Goal: Task Accomplishment & Management: Manage account settings

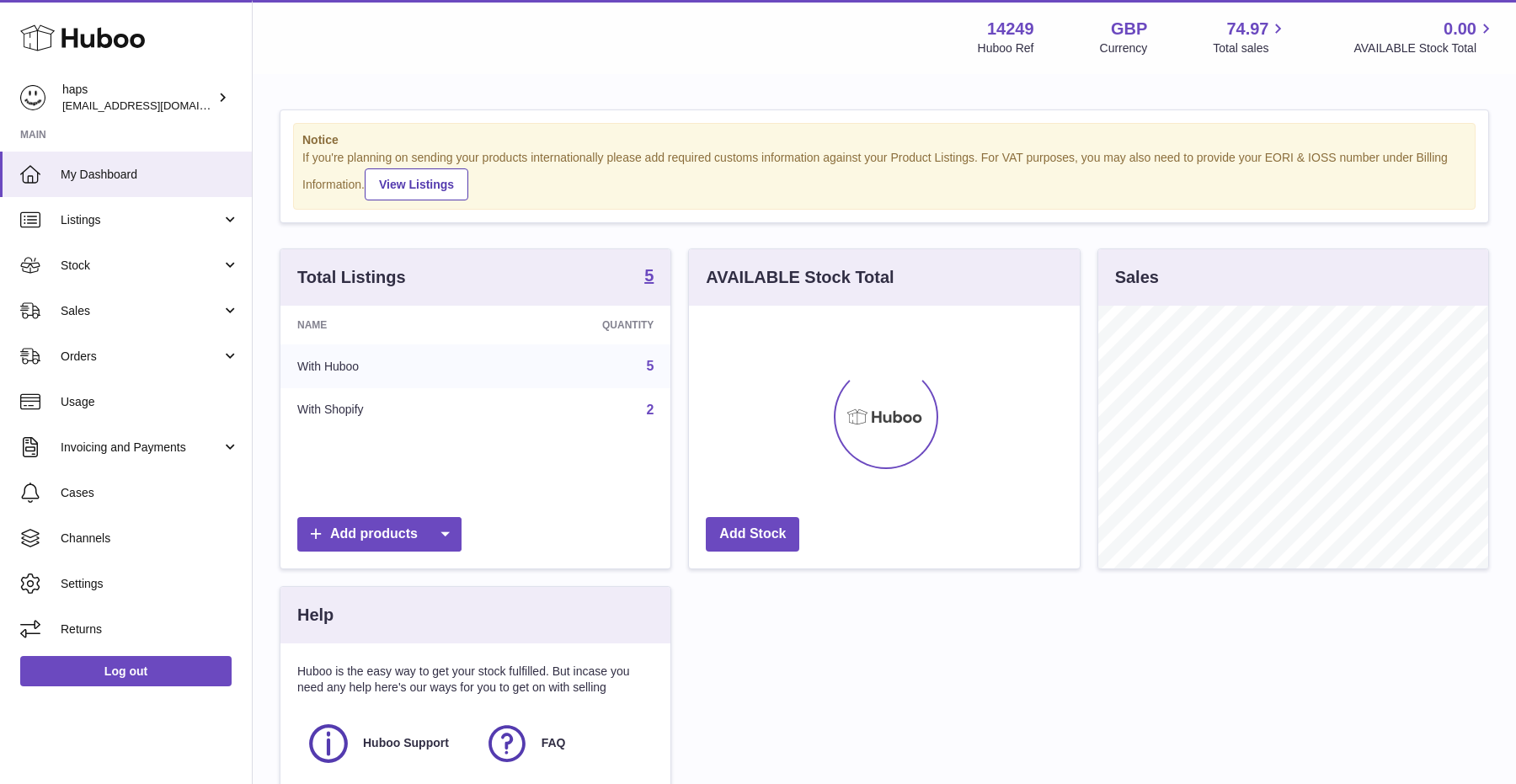
scroll to position [263, 390]
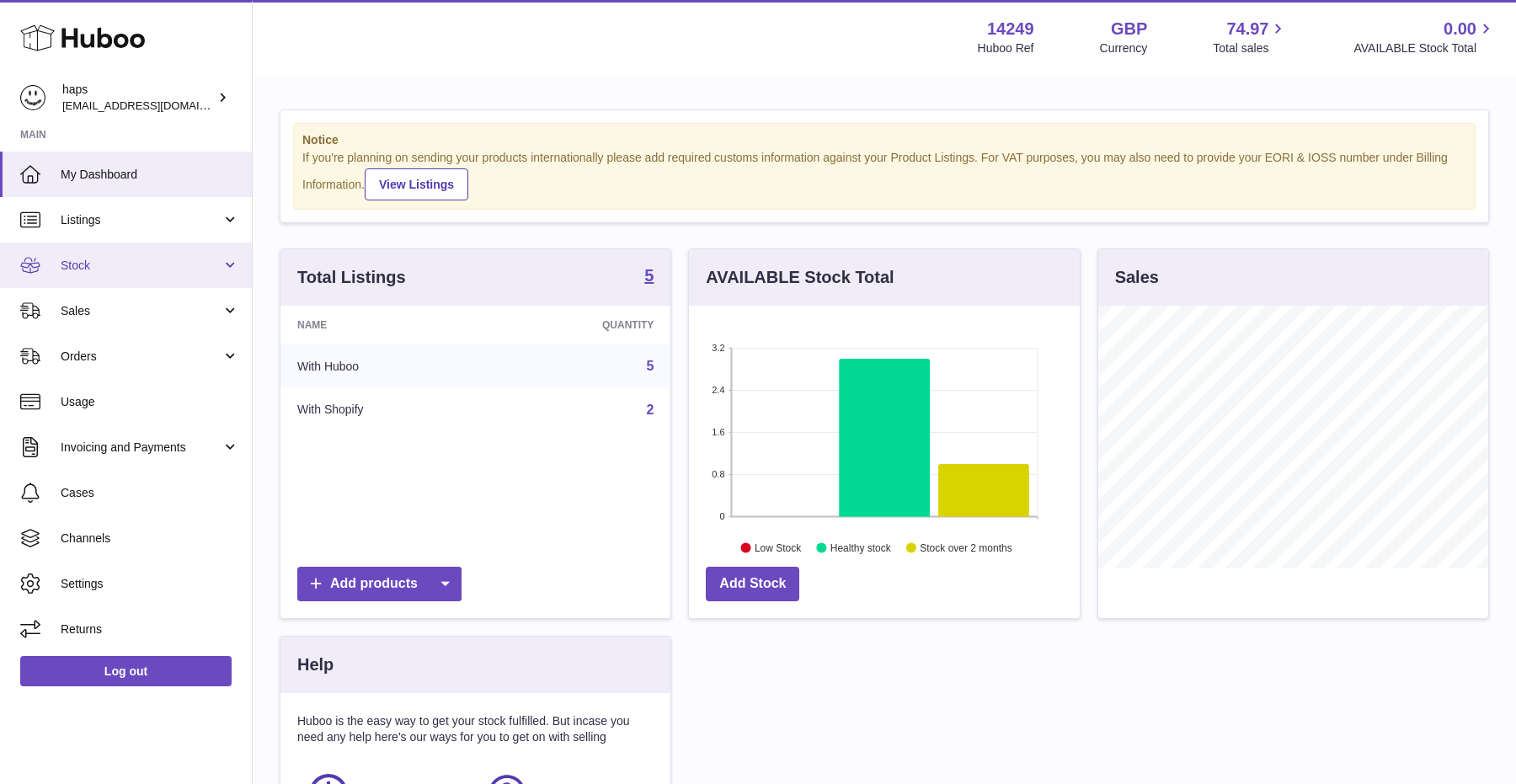
click at [172, 270] on span "Stock" at bounding box center [141, 266] width 161 height 16
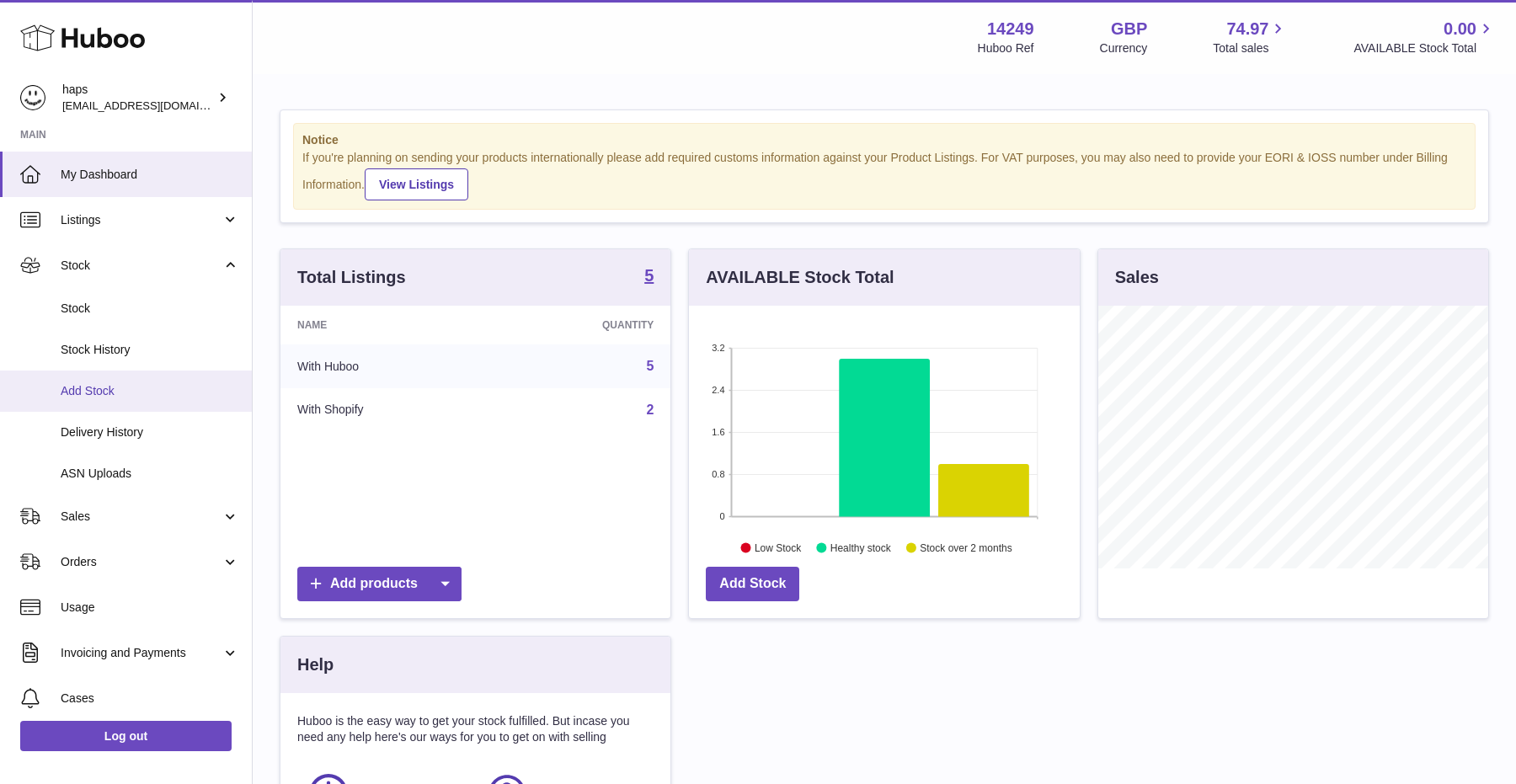
click at [135, 386] on span "Add Stock" at bounding box center [149, 391] width 178 height 16
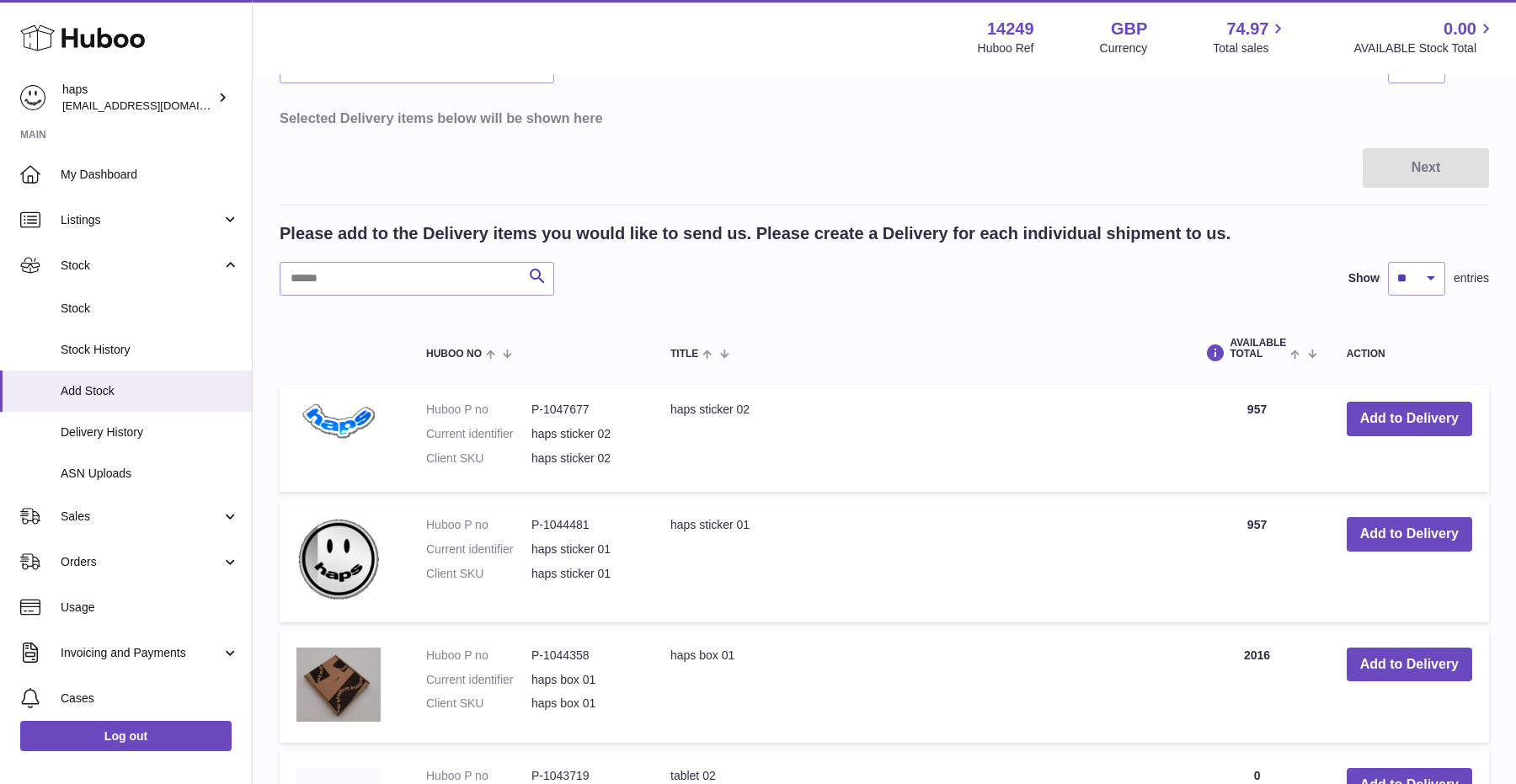
scroll to position [163, 0]
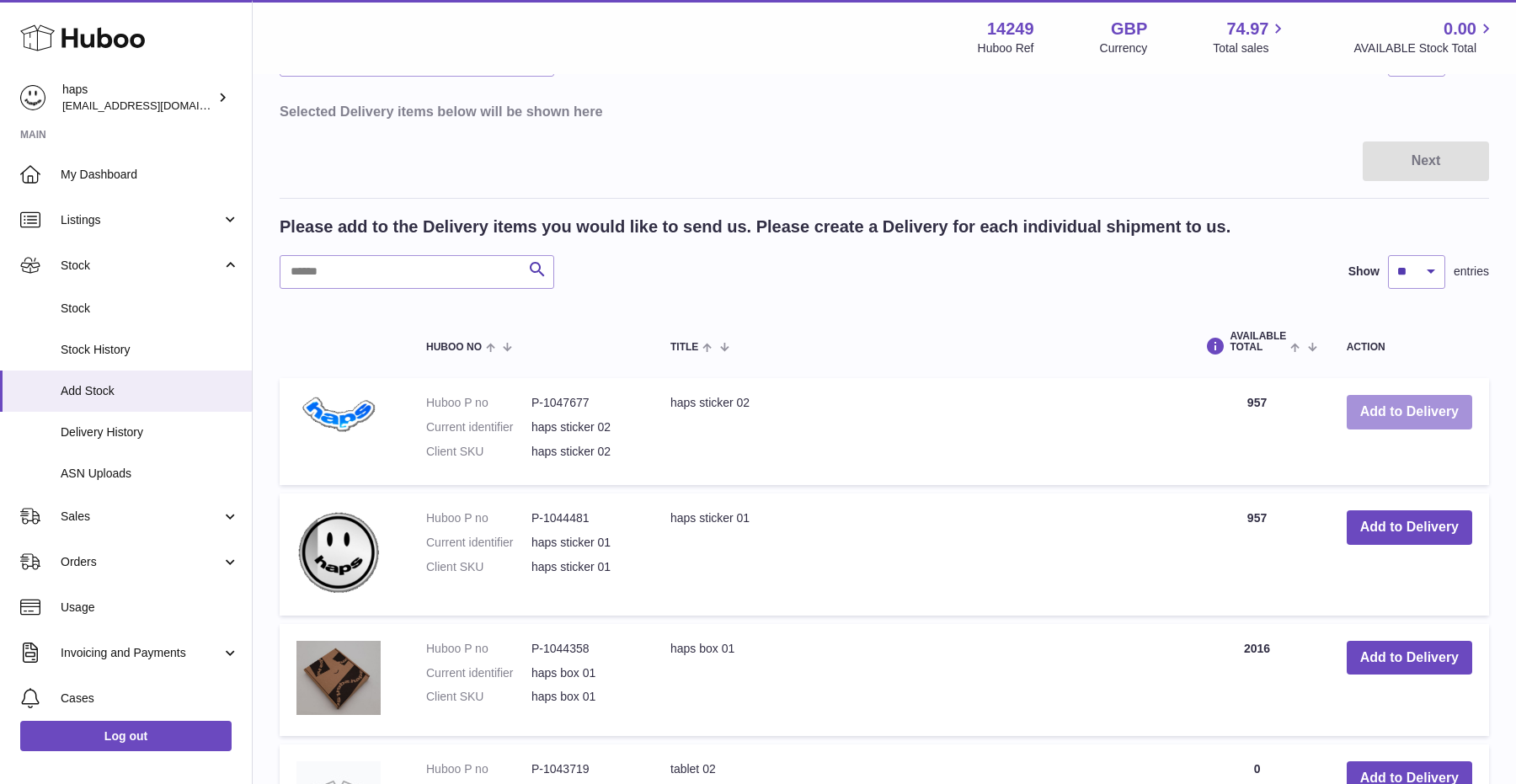
click at [1428, 417] on button "Add to Delivery" at bounding box center [1409, 412] width 125 height 35
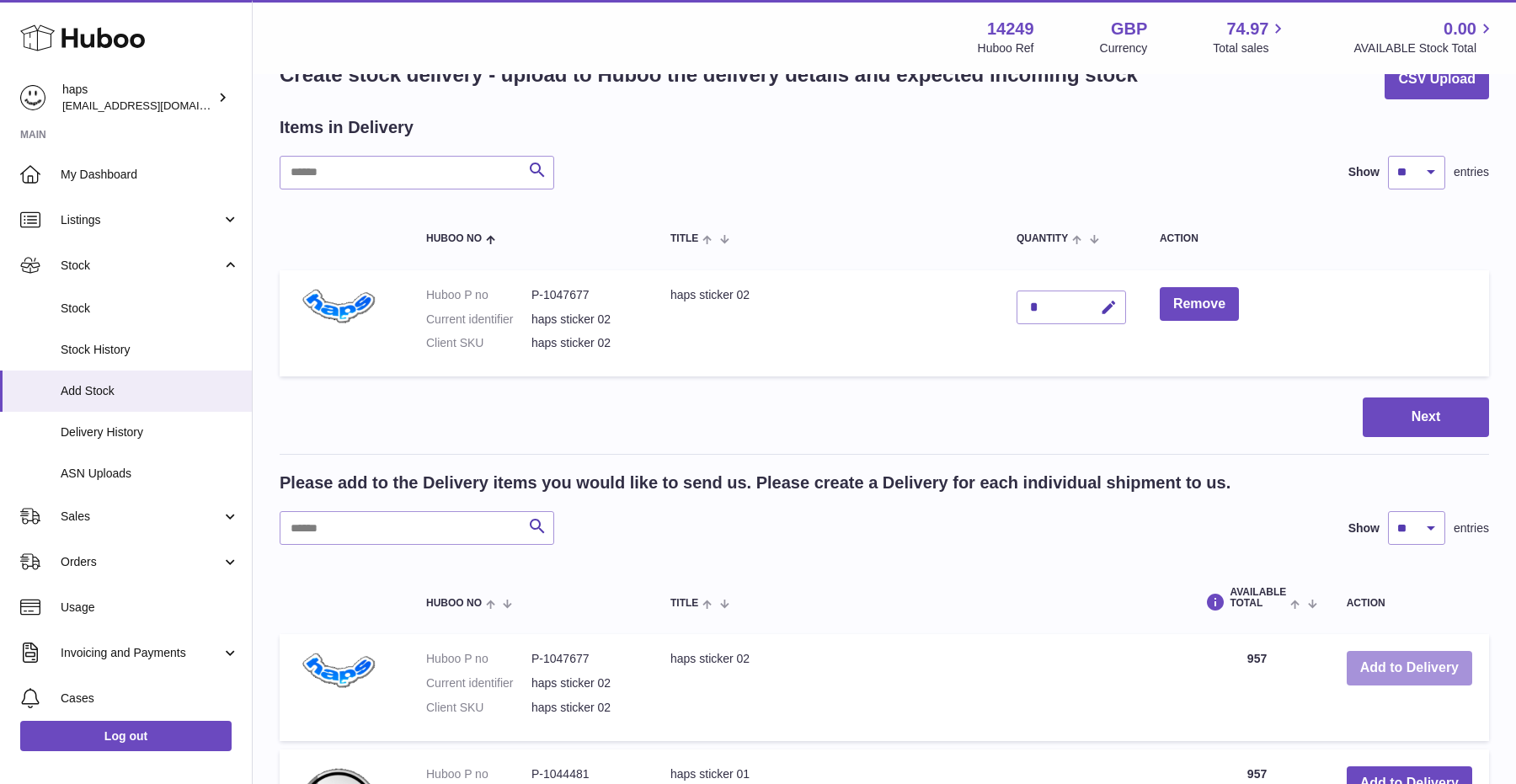
scroll to position [46, 0]
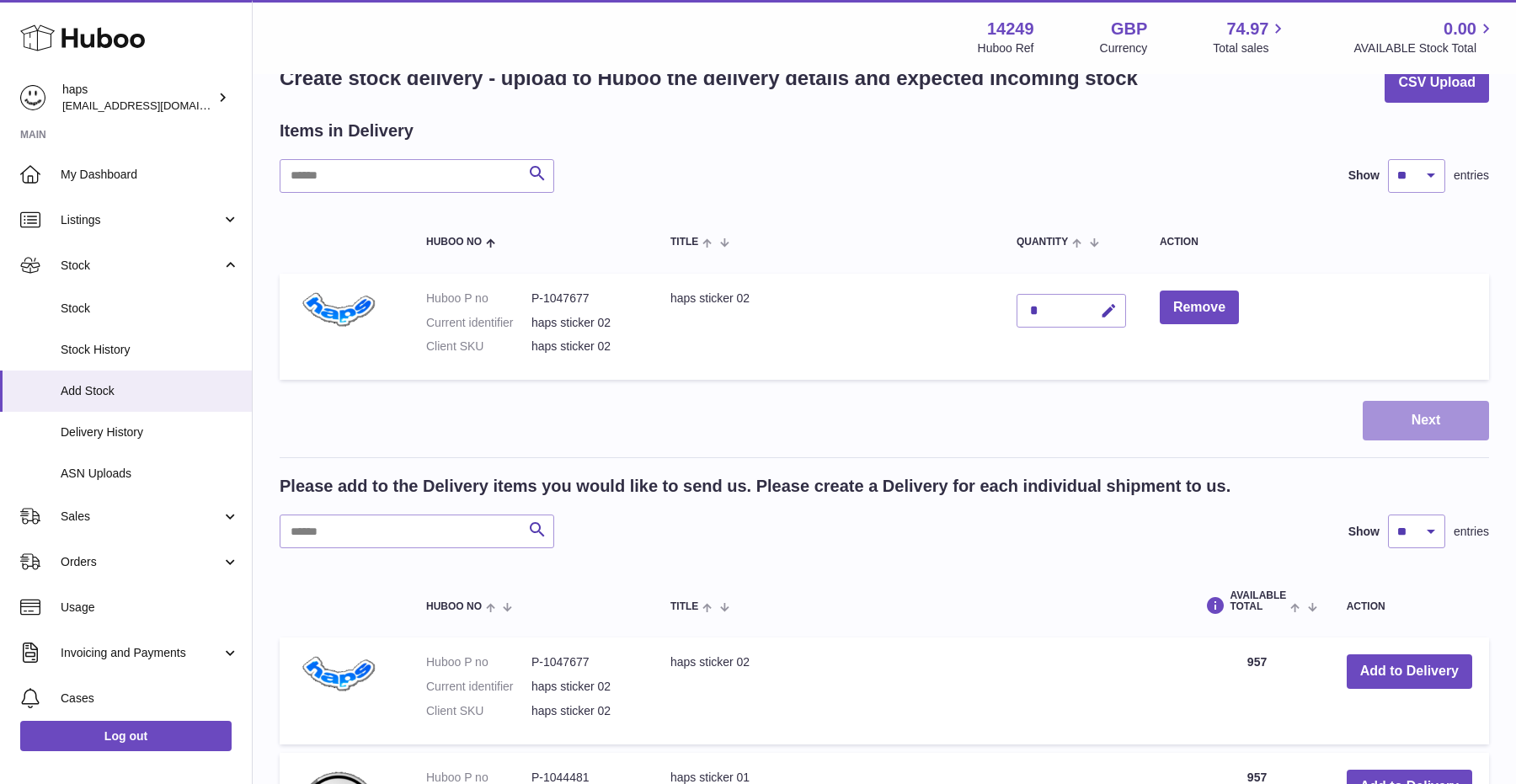
click at [1408, 425] on button "Next" at bounding box center [1425, 420] width 126 height 39
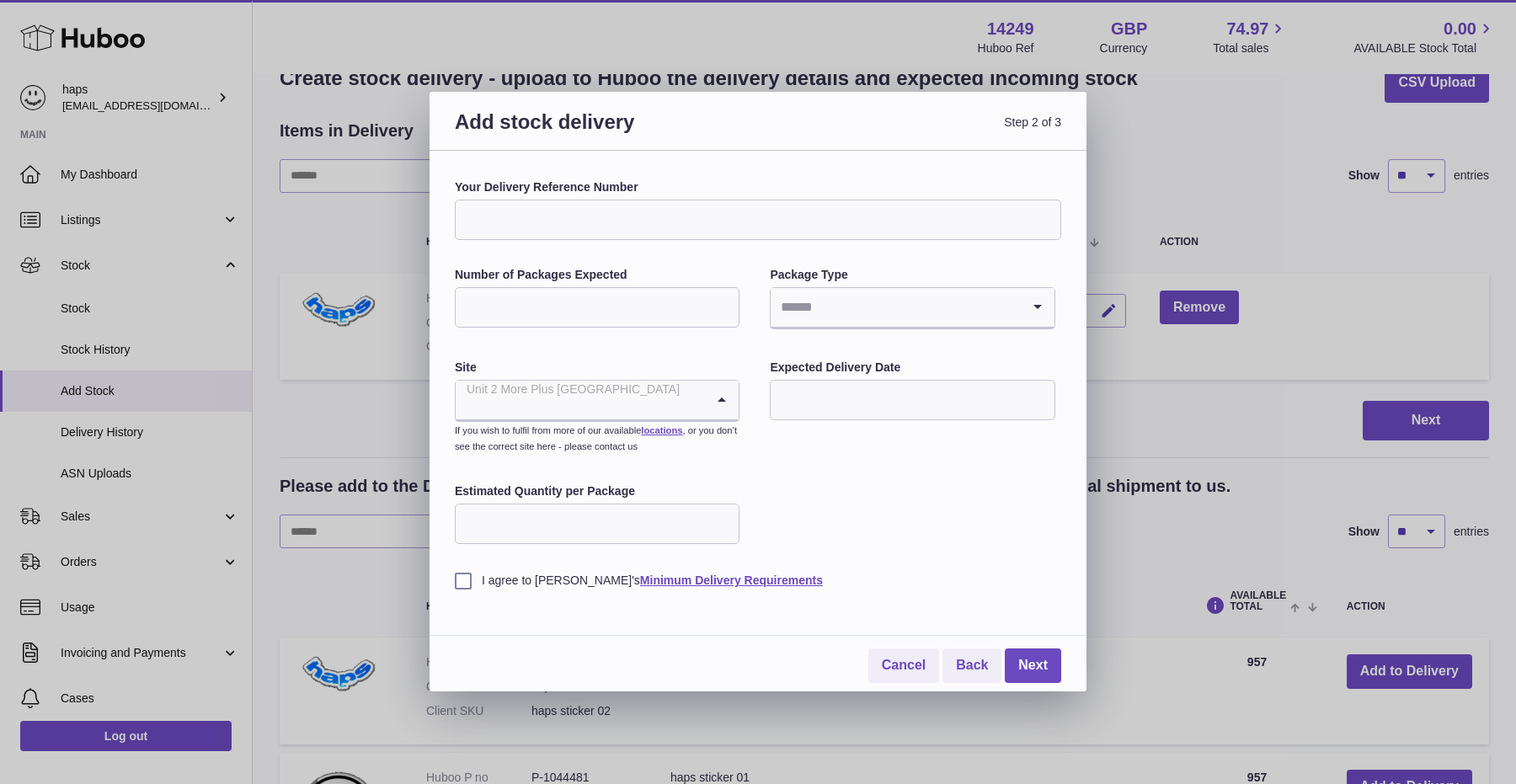
click at [671, 406] on input "Search for option" at bounding box center [580, 400] width 249 height 39
click at [602, 439] on li "🇬🇧 | Unit 2 More Plus Central Park" at bounding box center [597, 445] width 281 height 34
click at [672, 427] on link "locations" at bounding box center [661, 431] width 41 height 10
click at [616, 393] on div "Unit 2 More Plus Central Park" at bounding box center [580, 400] width 249 height 39
click at [673, 393] on input "Search for option" at bounding box center [580, 400] width 249 height 39
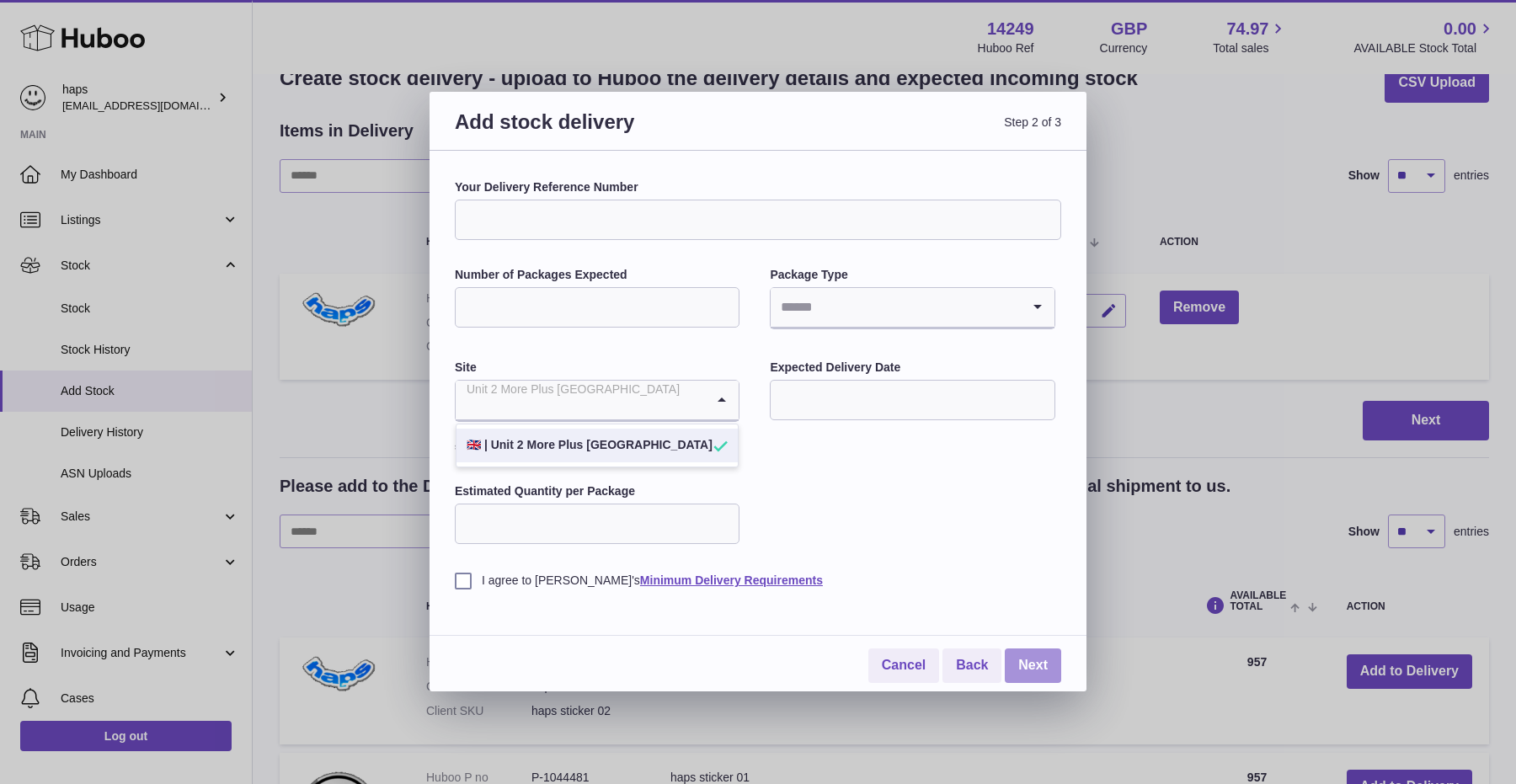
click at [1031, 656] on link "Next" at bounding box center [1032, 666] width 57 height 35
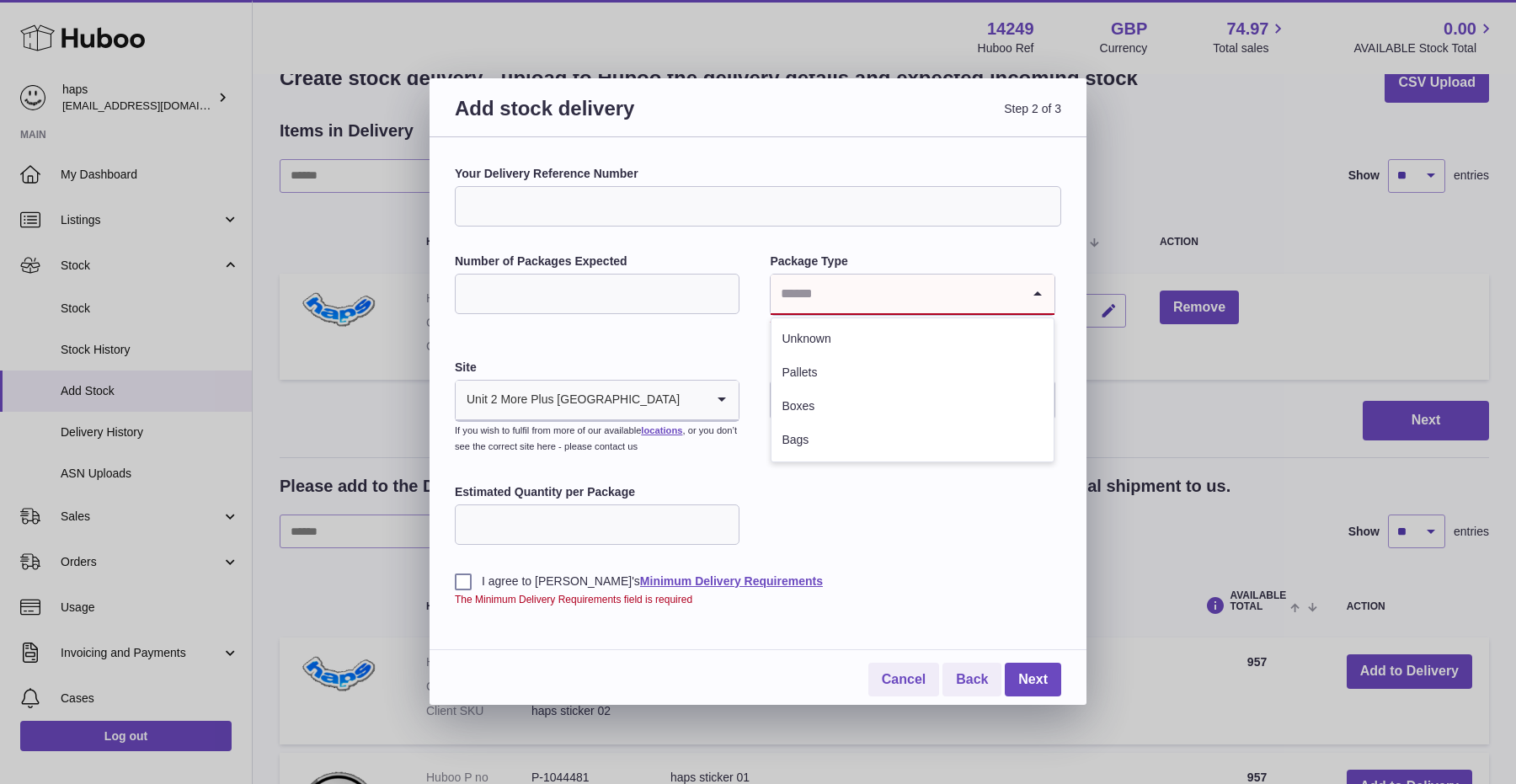
click at [881, 301] on input "Search for option" at bounding box center [895, 294] width 249 height 39
click at [859, 366] on li "Pallets" at bounding box center [912, 373] width 281 height 34
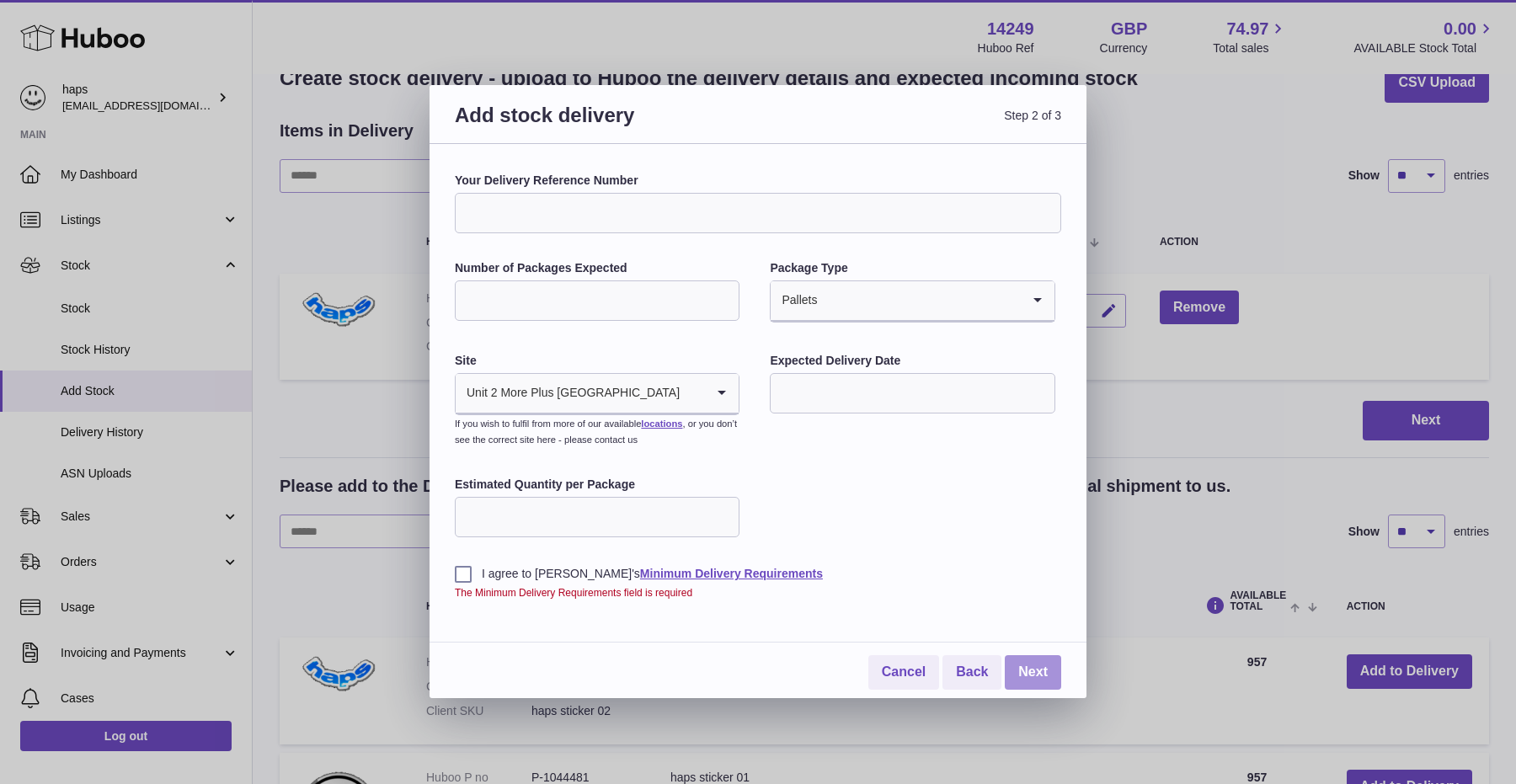
click at [1048, 677] on link "Next" at bounding box center [1032, 672] width 57 height 35
click at [457, 578] on label "I agree to Huboo's Minimum Delivery Requirements" at bounding box center [758, 574] width 607 height 16
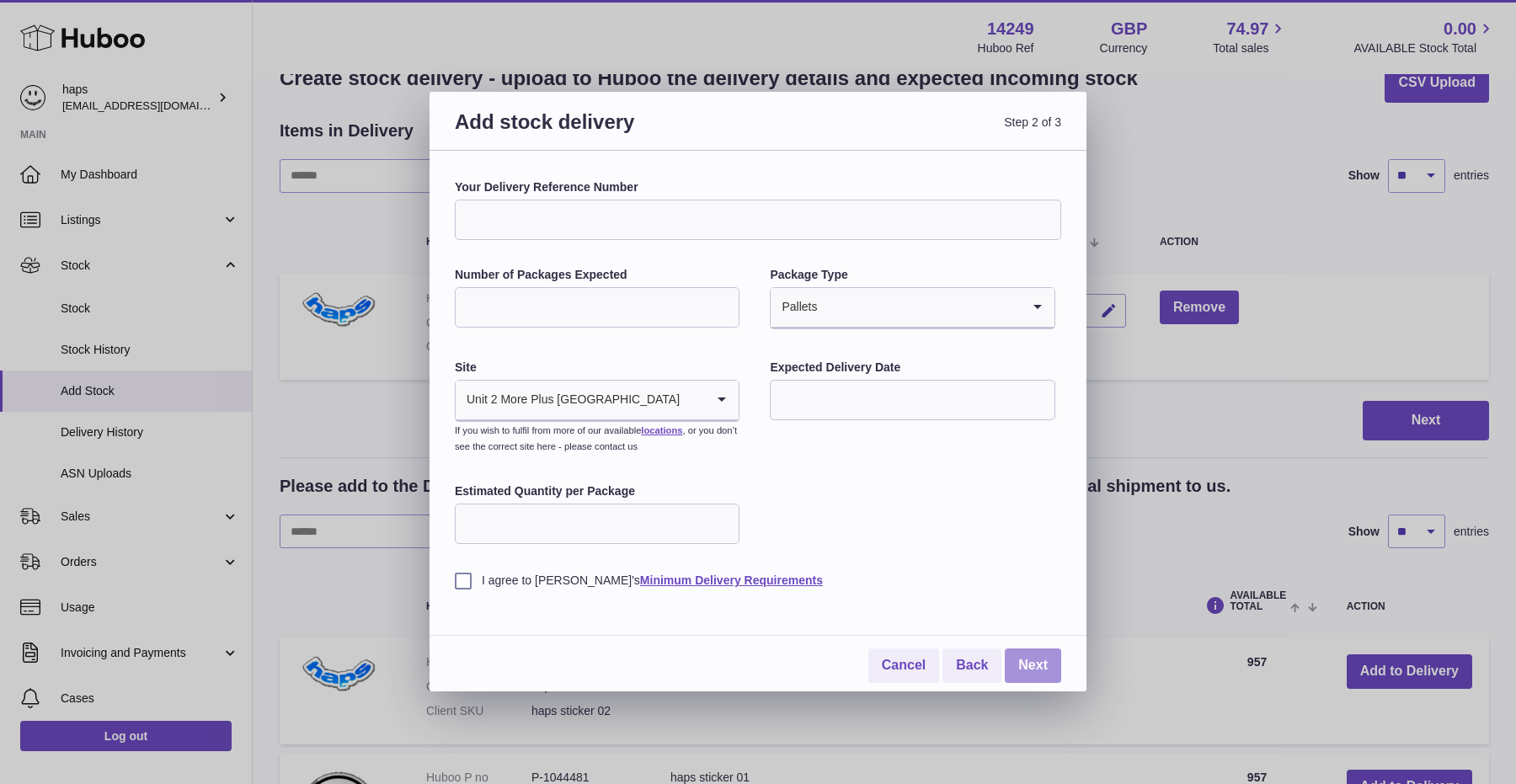
click at [1041, 669] on link "Next" at bounding box center [1032, 666] width 57 height 35
click at [576, 225] on input "Your Delivery Reference Number" at bounding box center [758, 220] width 607 height 40
click at [547, 318] on input "Number of Packages Expected" at bounding box center [597, 307] width 285 height 40
click at [510, 293] on input "Number of Packages Expected" at bounding box center [597, 307] width 285 height 40
type input "*"
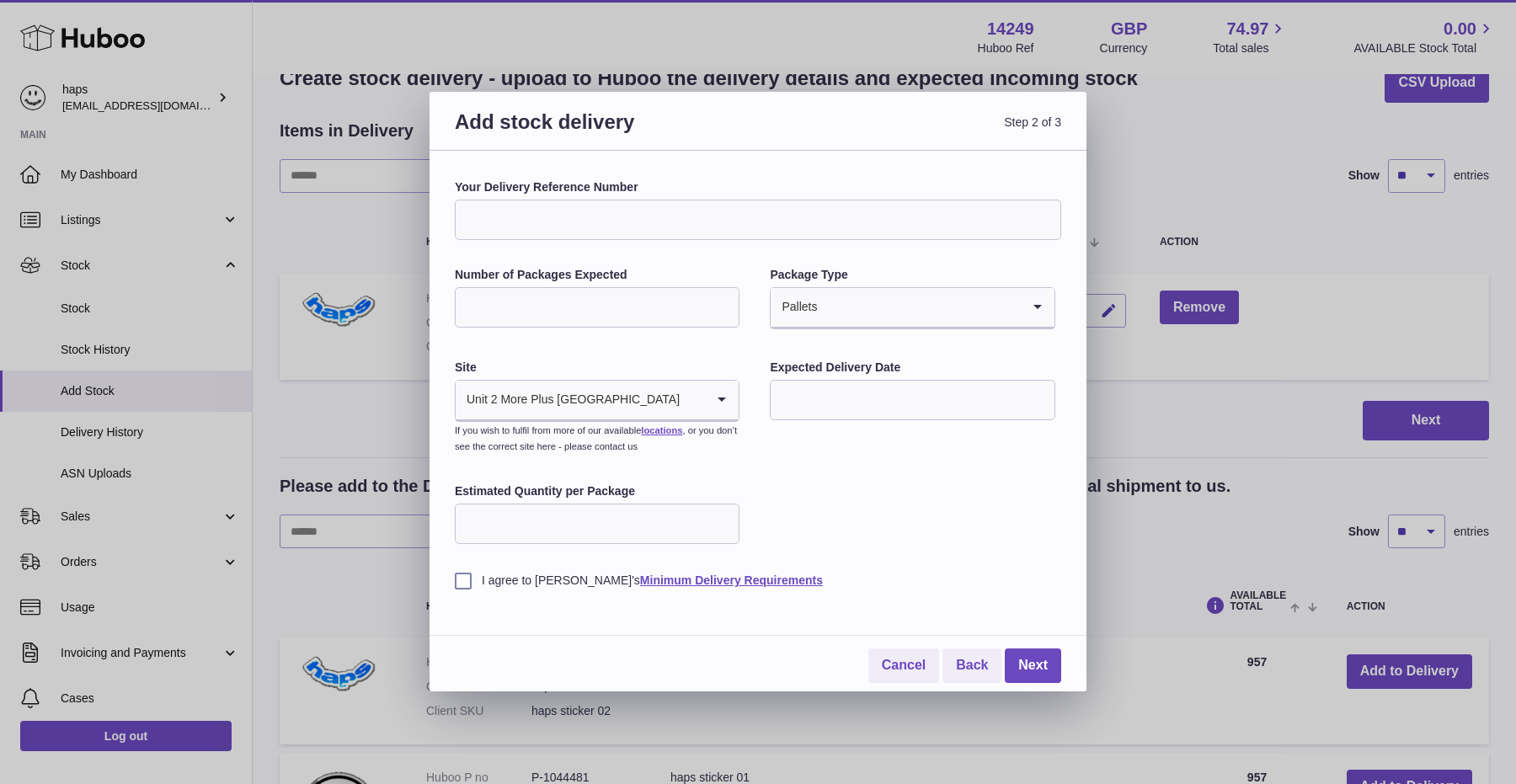
click at [757, 344] on div "Your Delivery Reference Number Number of Packages Expected * Package Type Palle…" at bounding box center [758, 383] width 607 height 409
click at [821, 412] on input "text" at bounding box center [912, 400] width 285 height 40
click at [815, 400] on input "text" at bounding box center [912, 400] width 285 height 40
click at [821, 405] on input "text" at bounding box center [912, 400] width 285 height 40
click at [930, 630] on span "29" at bounding box center [930, 640] width 30 height 30
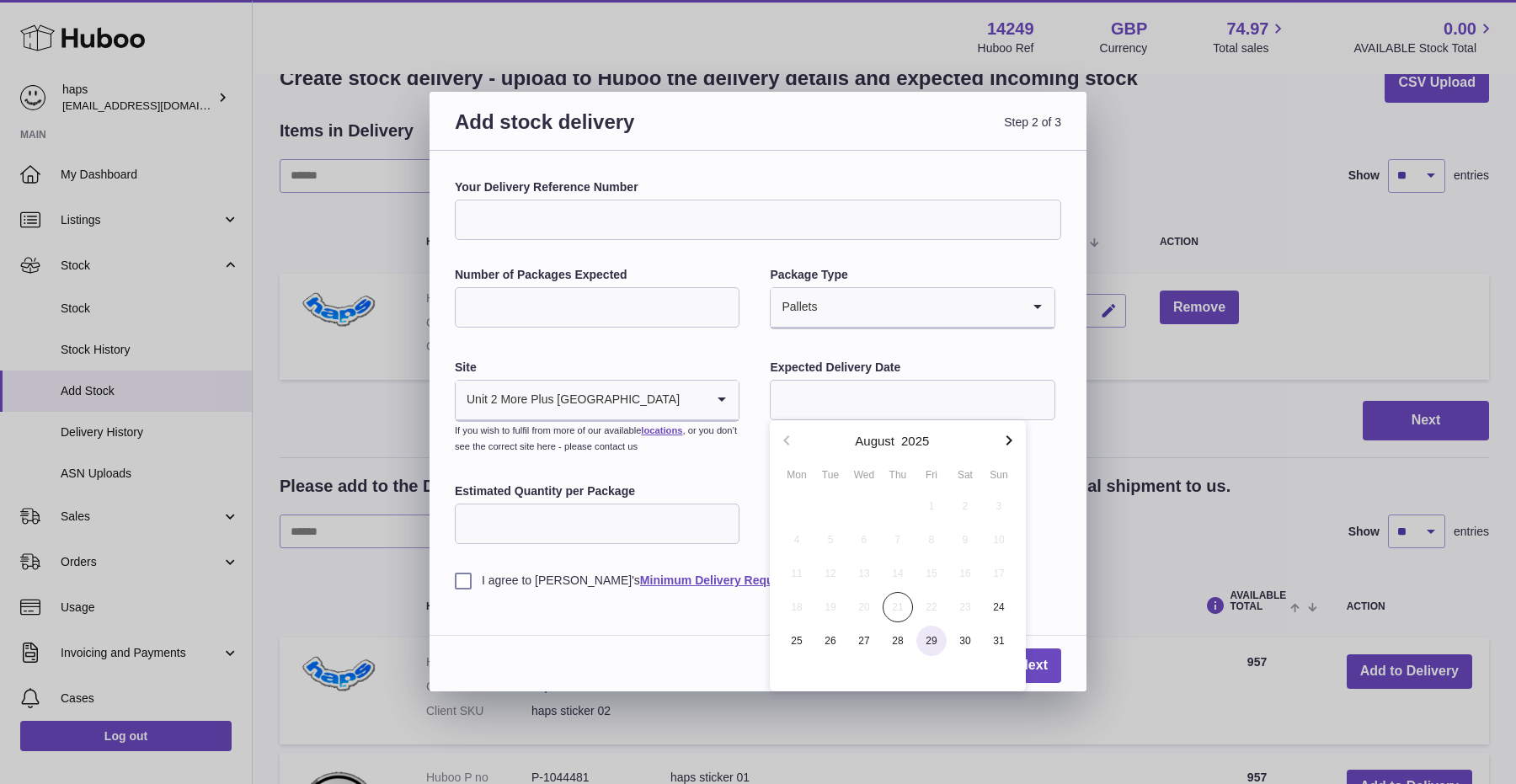
type input "**********"
click at [532, 534] on input "Estimated Quantity per Package" at bounding box center [597, 524] width 285 height 40
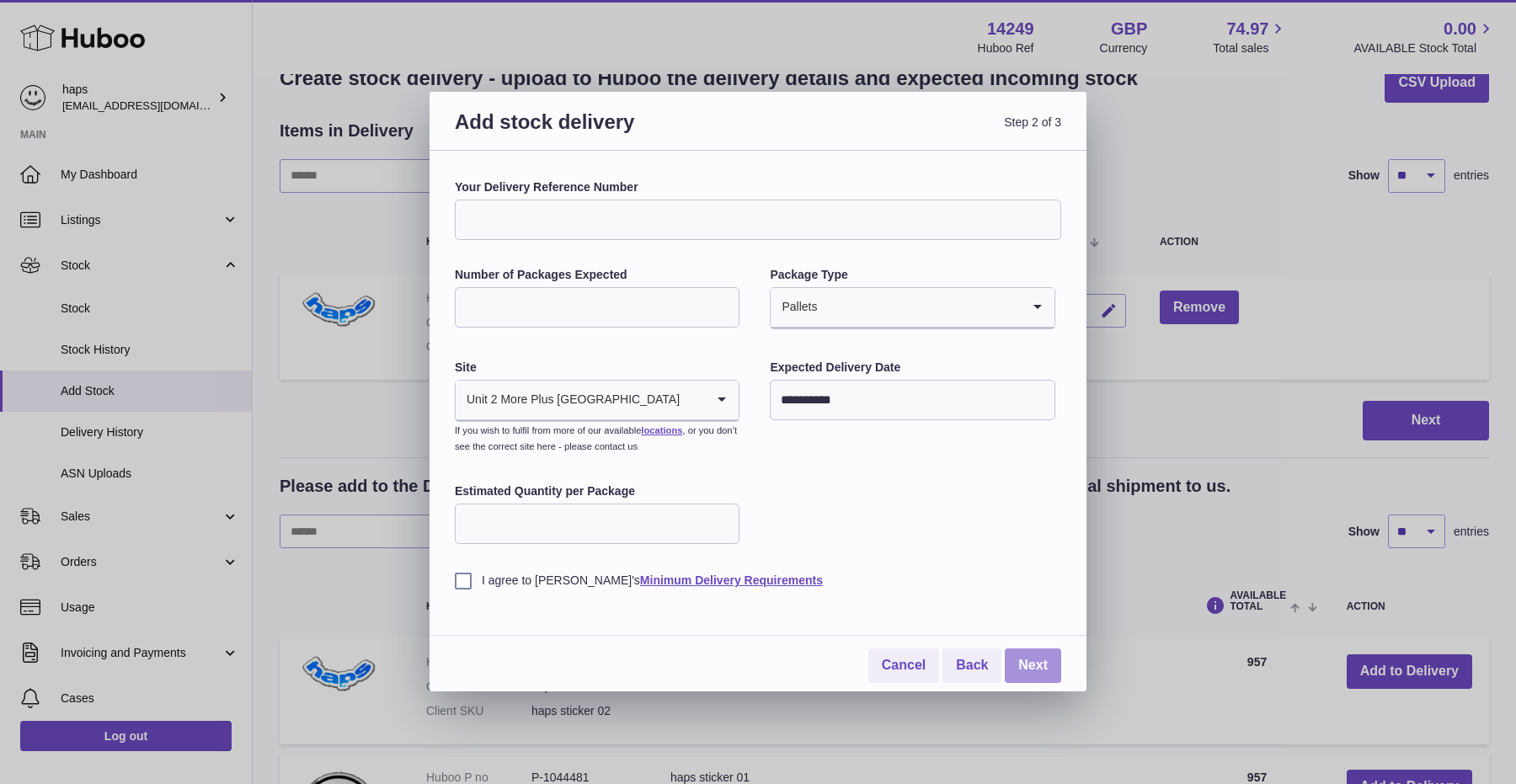
type input "*"
click at [1032, 656] on link "Next" at bounding box center [1032, 666] width 57 height 35
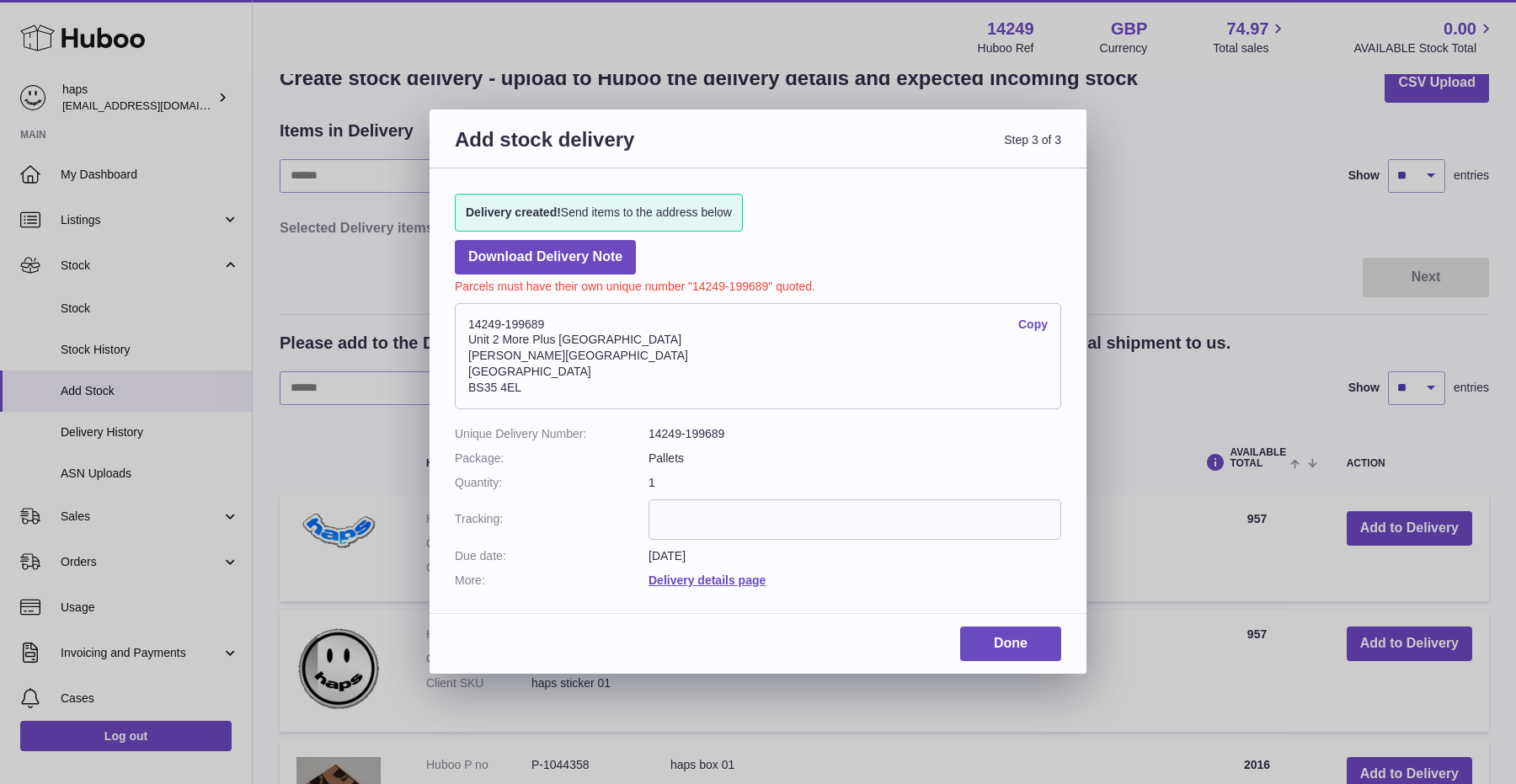
drag, startPoint x: 527, startPoint y: 382, endPoint x: 458, endPoint y: 383, distance: 69.0
click at [458, 383] on address "14249-199689 Copy Unit 2 More Plus Central Park Hudson Ave Severn Beach BS35 4EL" at bounding box center [758, 356] width 607 height 106
copy address "BS35 4EL"
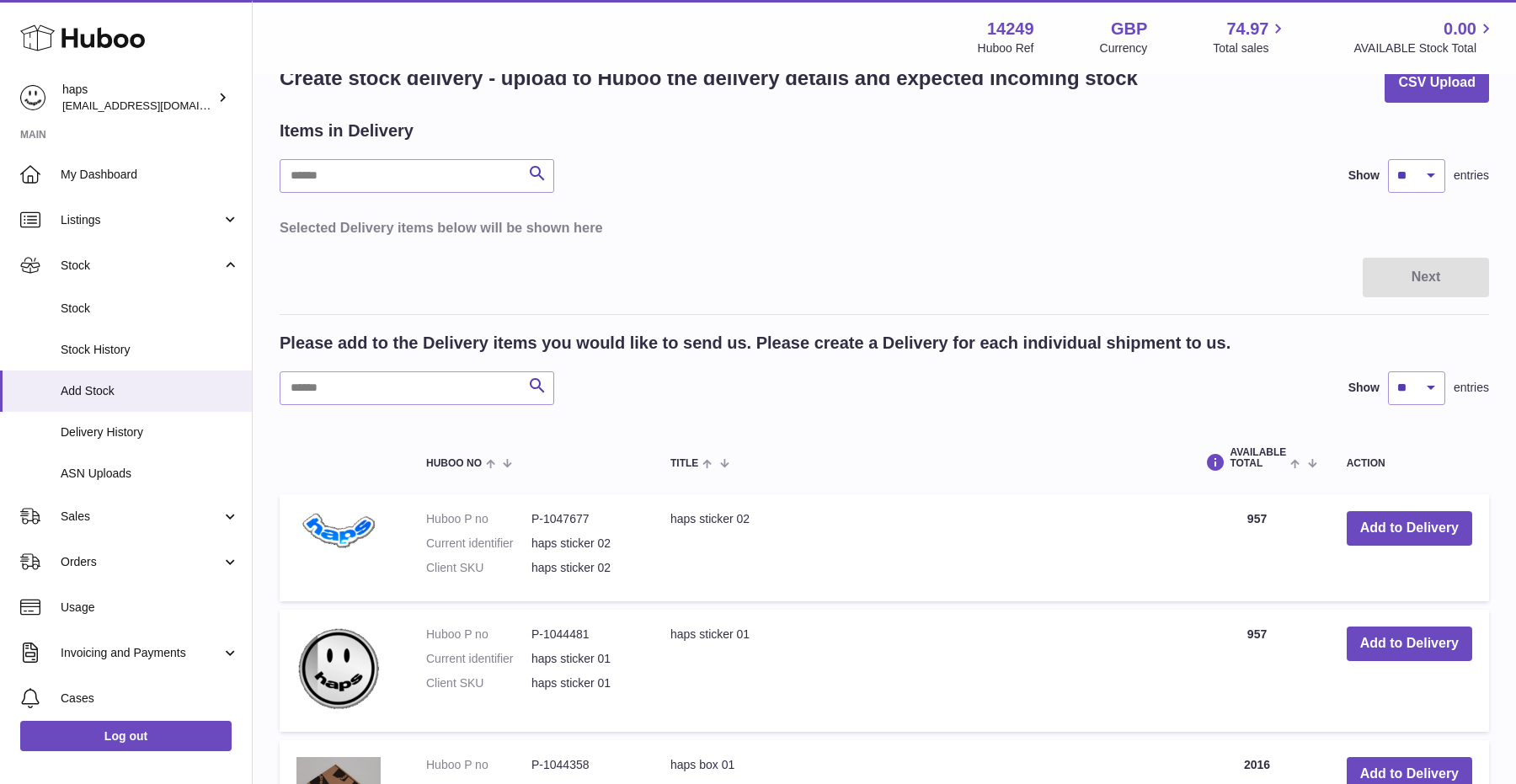
click at [365, 272] on div at bounding box center [758, 392] width 1516 height 784
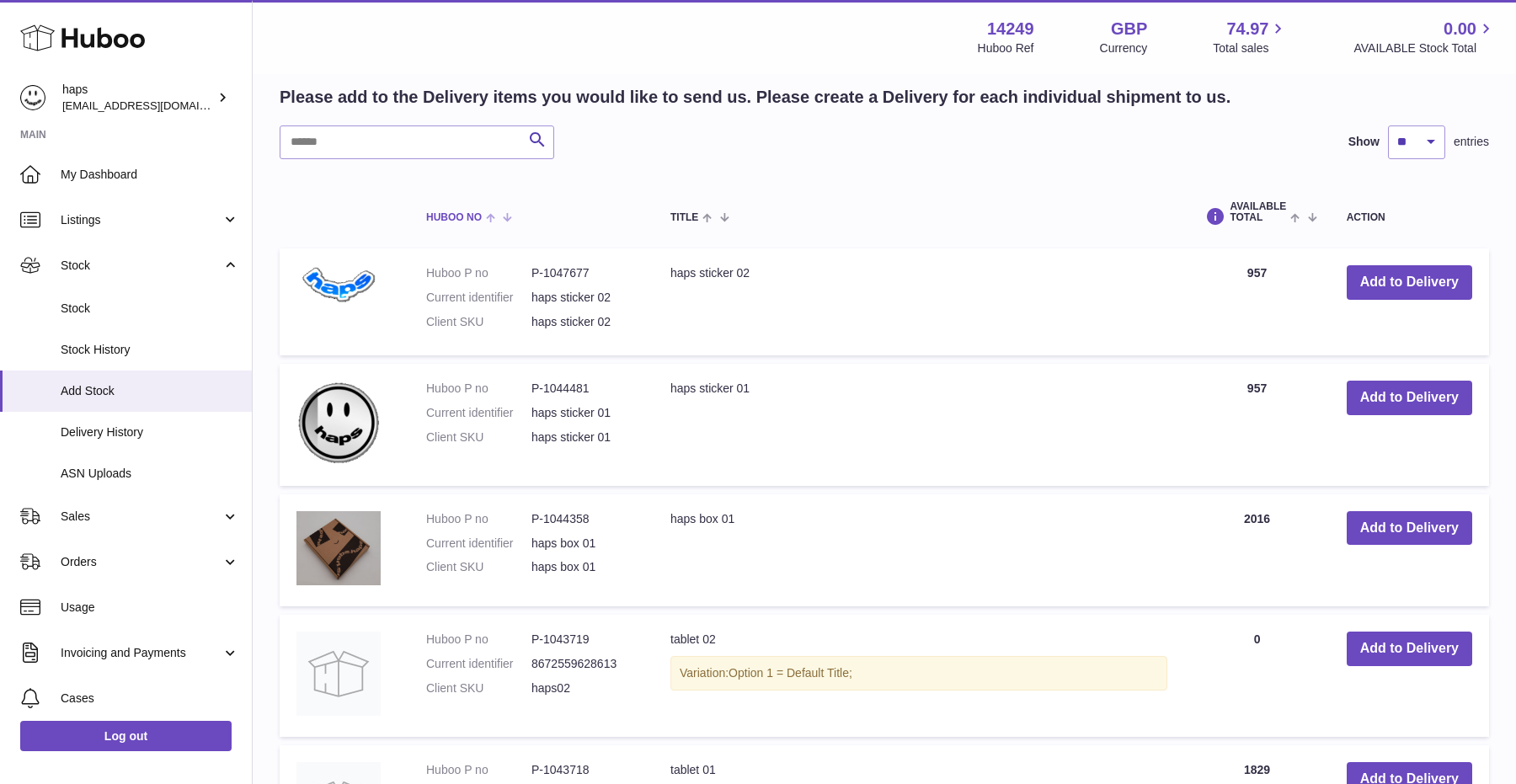
scroll to position [556, 0]
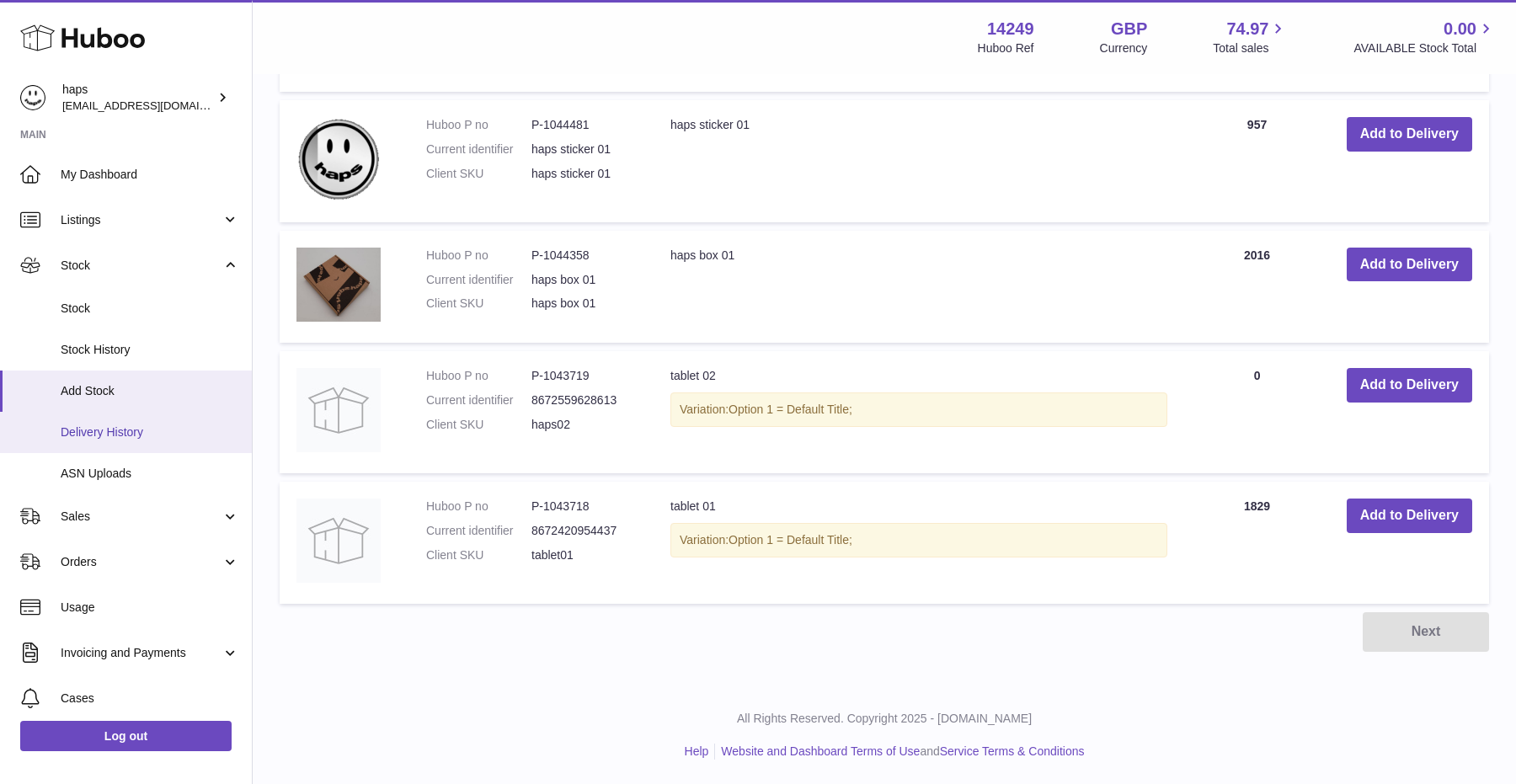
click at [128, 439] on span "Delivery History" at bounding box center [149, 432] width 178 height 16
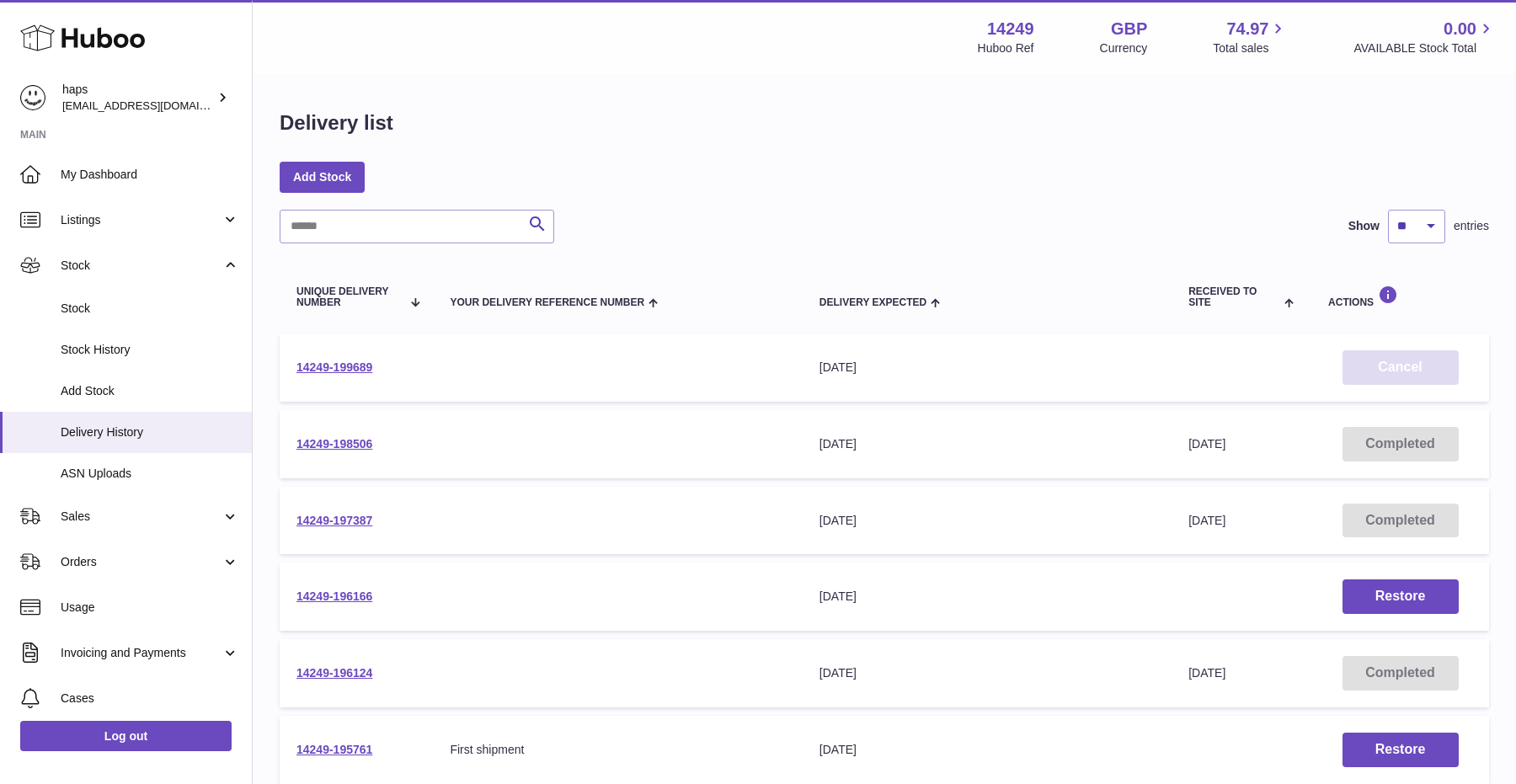
click at [1390, 369] on button "Cancel" at bounding box center [1400, 368] width 117 height 35
click at [318, 367] on link "14249-199689" at bounding box center [334, 367] width 76 height 13
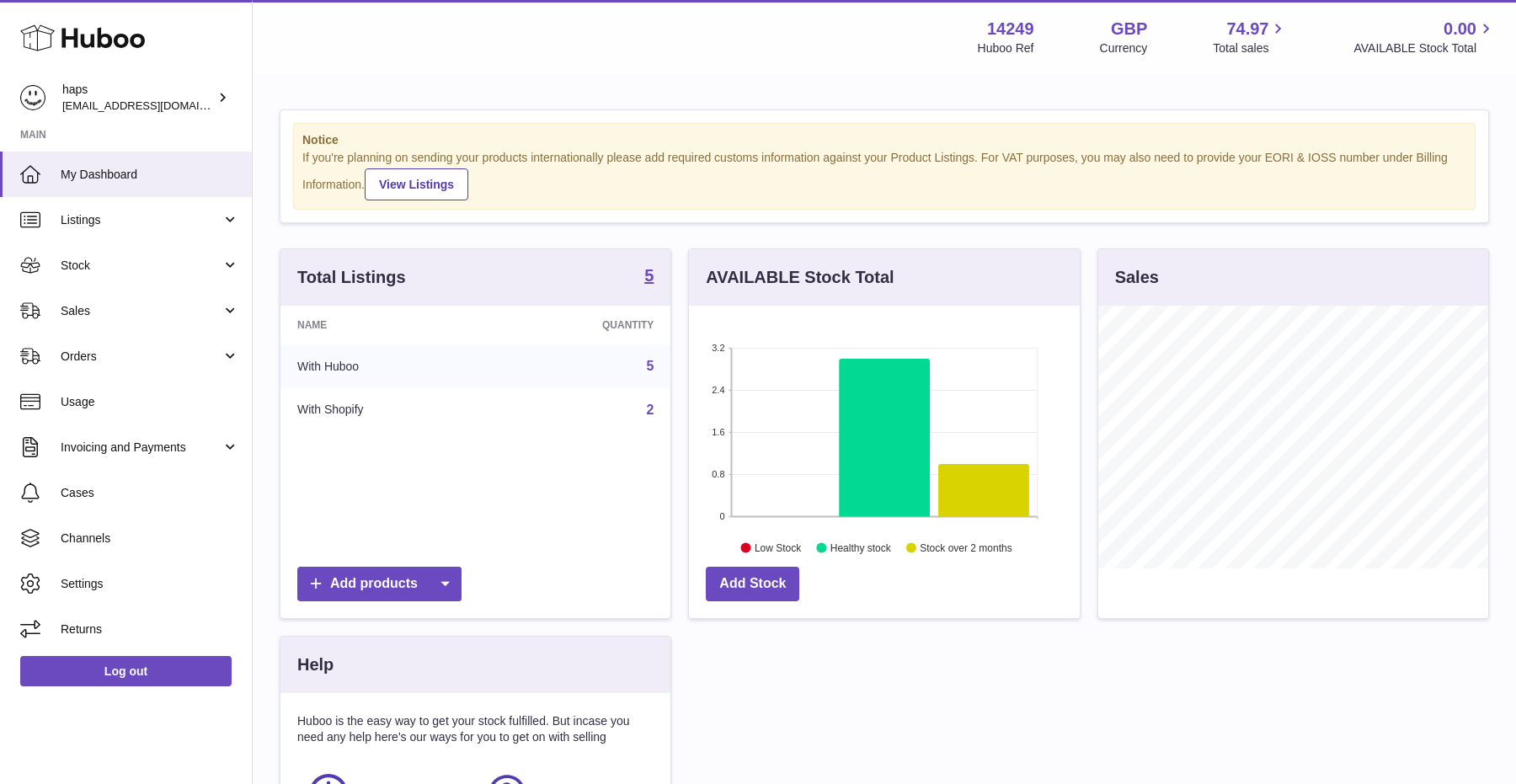
scroll to position [263, 390]
click at [102, 445] on span "Invoicing and Payments" at bounding box center [141, 447] width 161 height 16
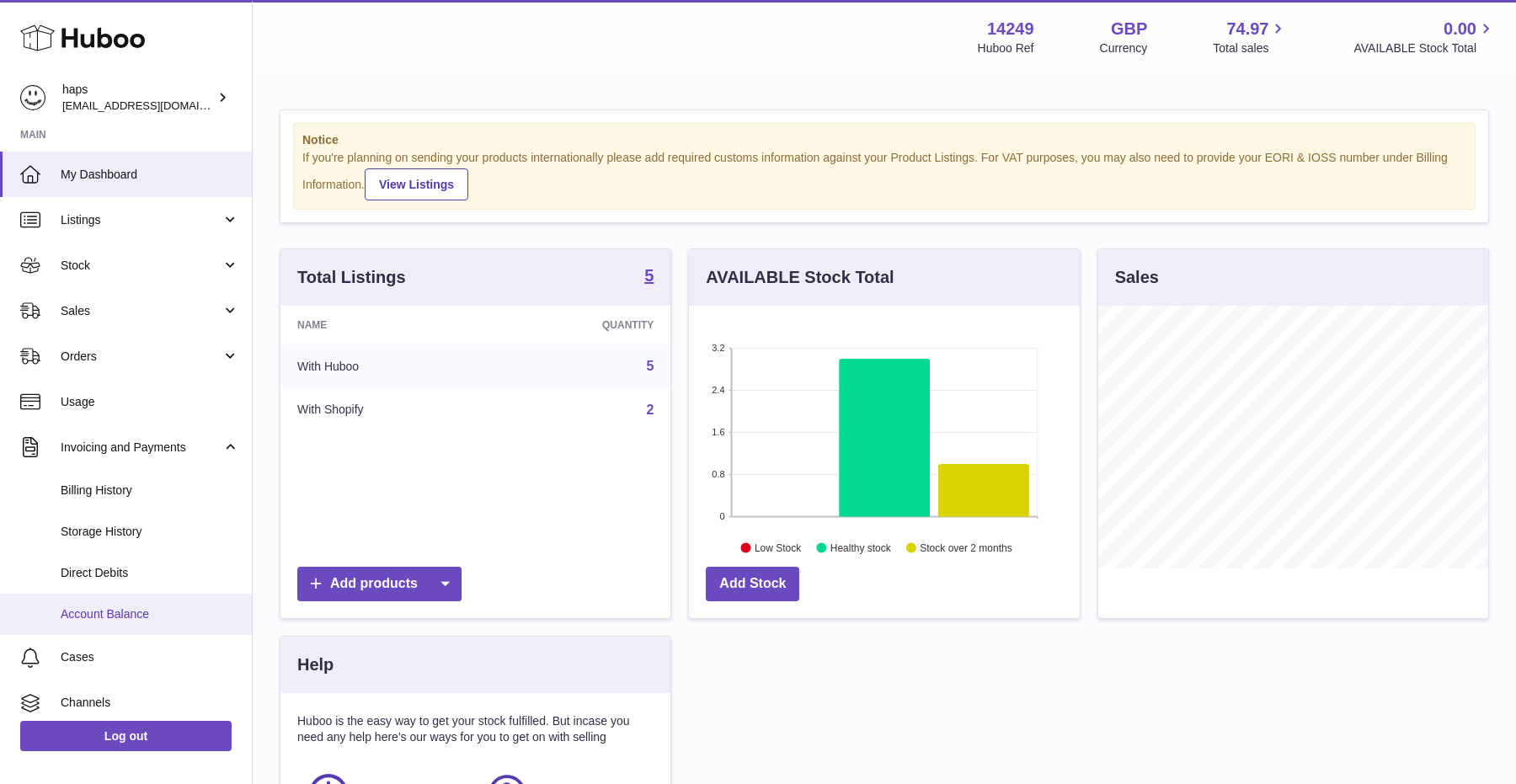
click at [146, 611] on span "Account Balance" at bounding box center [149, 614] width 178 height 16
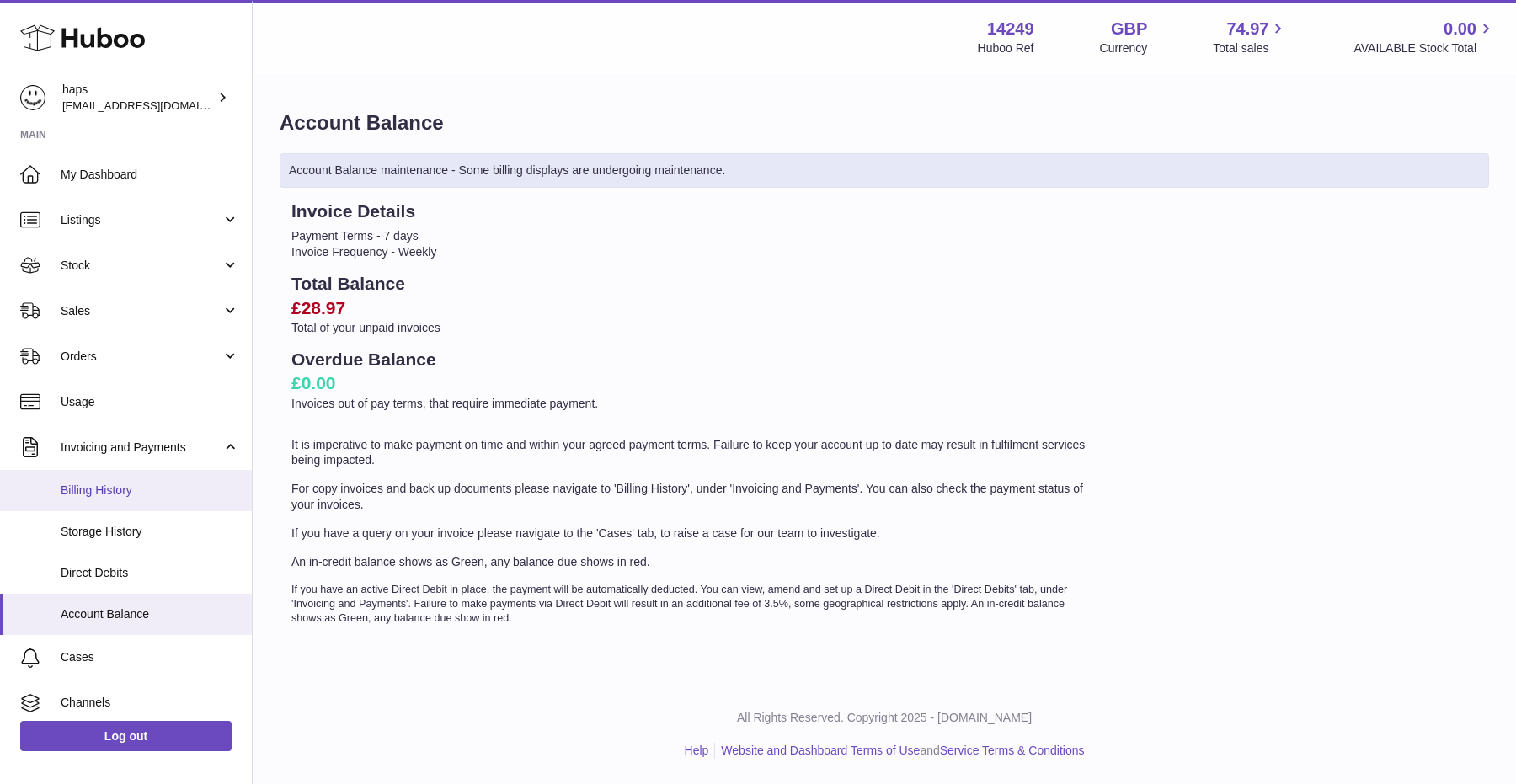
click at [96, 499] on link "Billing History" at bounding box center [125, 490] width 251 height 41
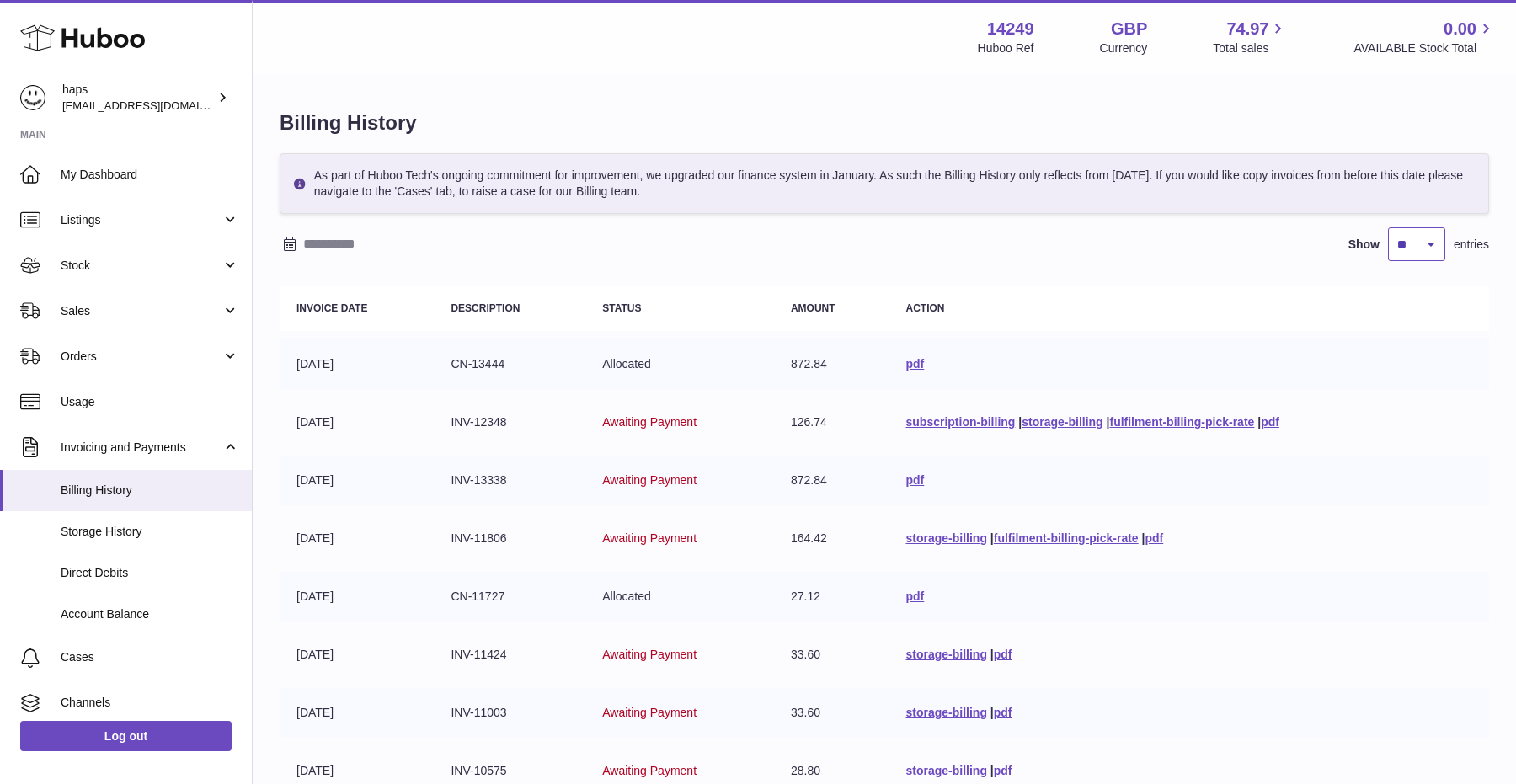
click at [1412, 242] on select "** ** ** ***" at bounding box center [1416, 244] width 57 height 34
select select "***"
click at [1388, 227] on select "** ** ** ***" at bounding box center [1416, 244] width 57 height 34
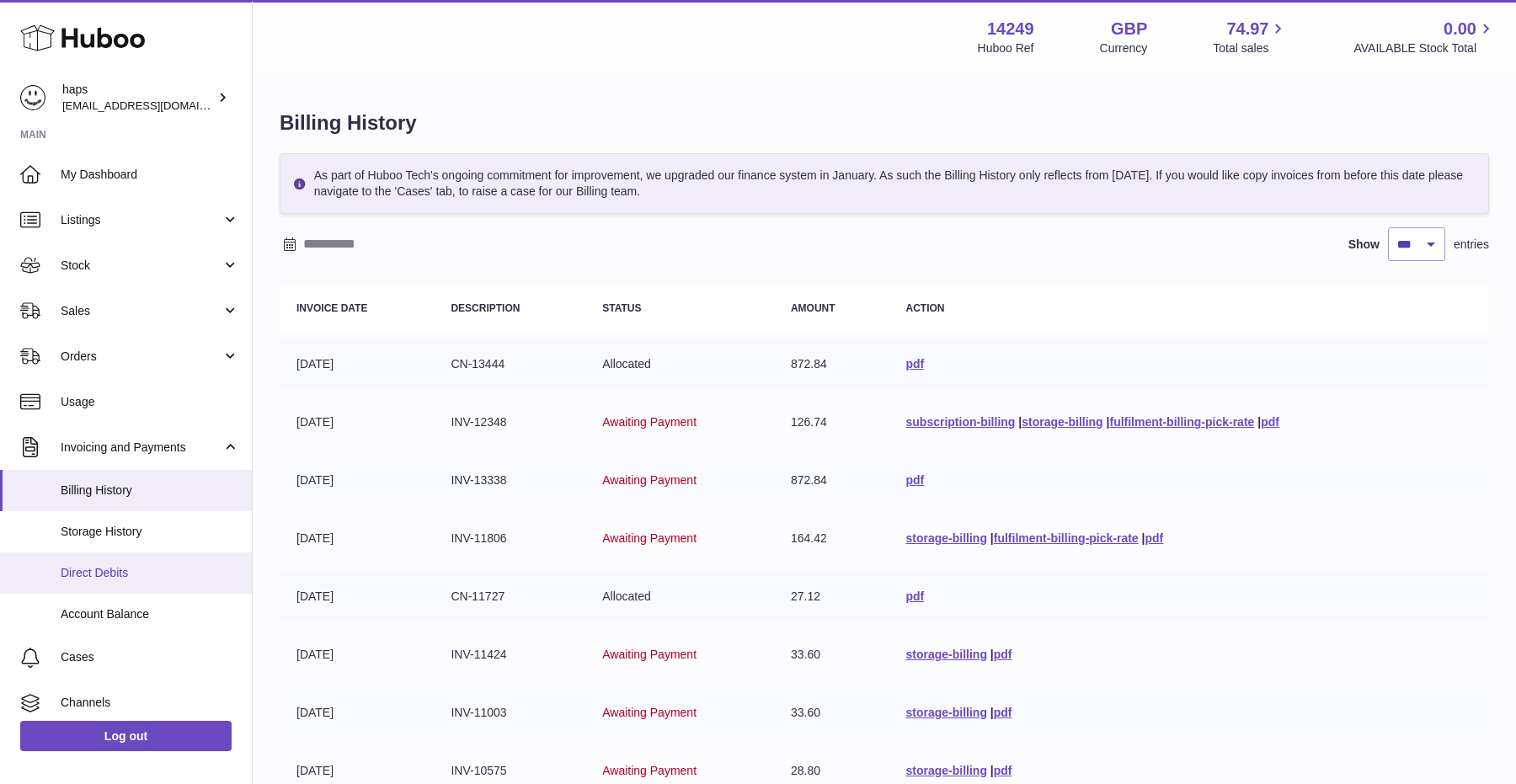
click at [159, 573] on span "Direct Debits" at bounding box center [149, 573] width 178 height 16
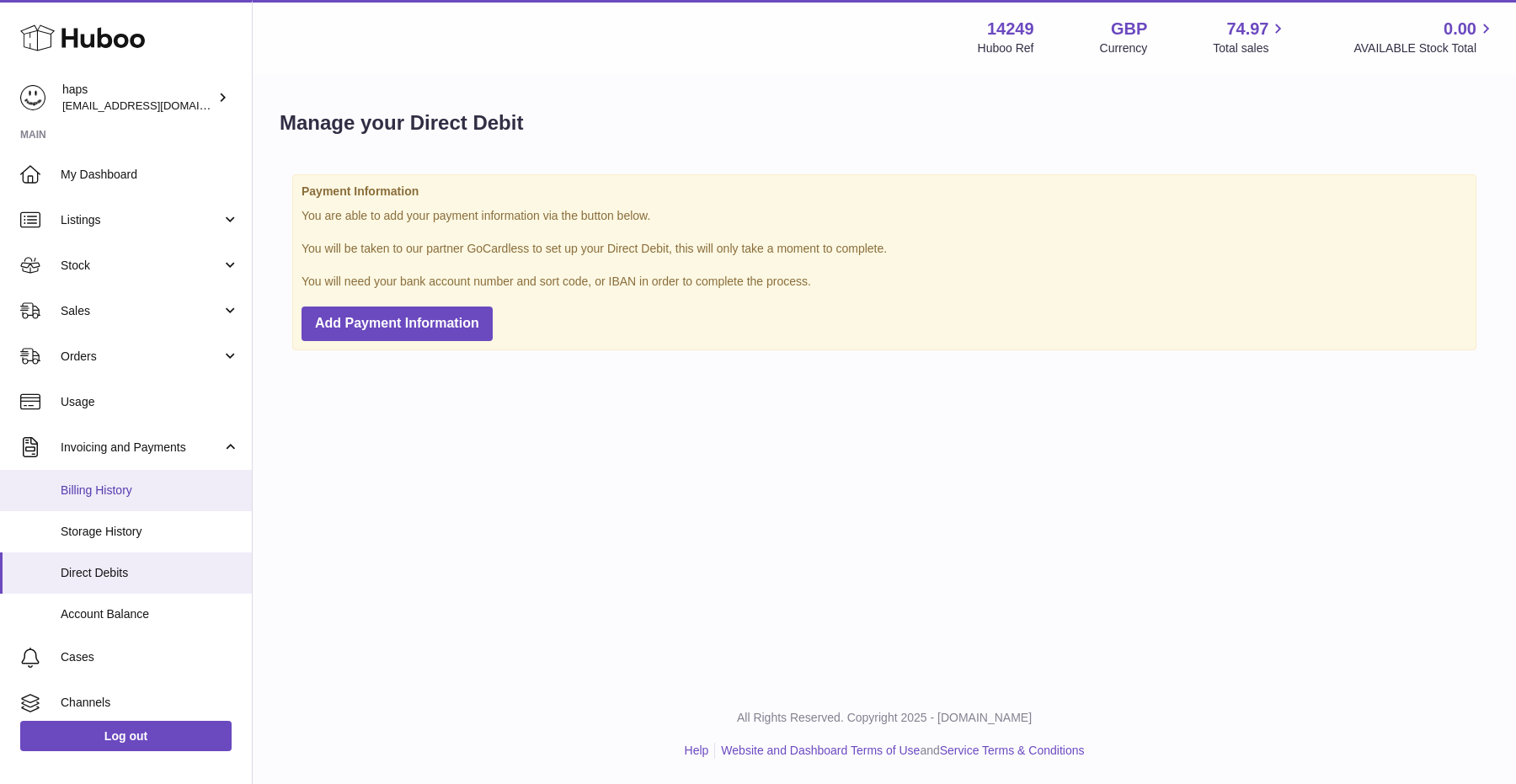
click at [108, 492] on span "Billing History" at bounding box center [149, 490] width 178 height 16
